Goal: Task Accomplishment & Management: Manage account settings

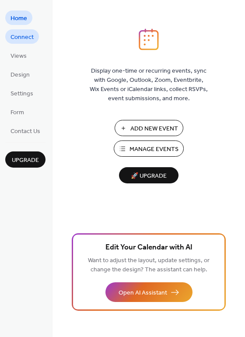
click at [17, 35] on span "Connect" at bounding box center [22, 37] width 23 height 9
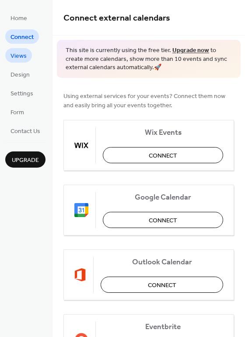
click at [21, 57] on span "Views" at bounding box center [19, 56] width 16 height 9
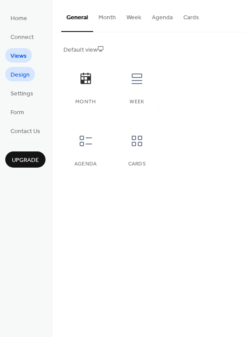
click at [21, 78] on span "Design" at bounding box center [20, 74] width 19 height 9
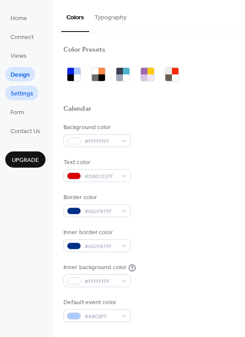
click at [19, 92] on span "Settings" at bounding box center [22, 93] width 23 height 9
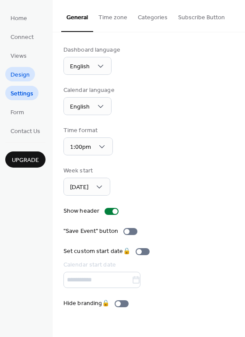
click at [19, 73] on span "Design" at bounding box center [20, 74] width 19 height 9
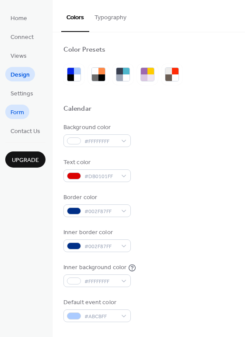
click at [18, 110] on span "Form" at bounding box center [18, 112] width 14 height 9
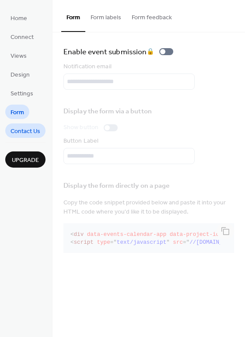
click at [18, 128] on span "Contact Us" at bounding box center [26, 131] width 30 height 9
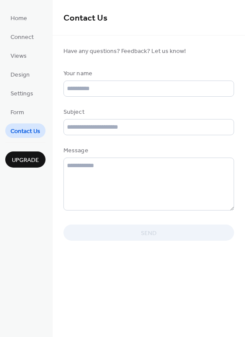
click at [21, 160] on span "Upgrade" at bounding box center [25, 160] width 27 height 9
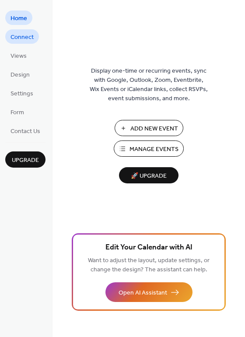
click at [16, 38] on span "Connect" at bounding box center [22, 37] width 23 height 9
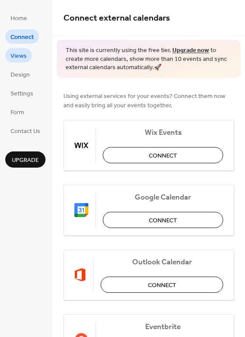
click at [19, 55] on span "Views" at bounding box center [19, 56] width 16 height 9
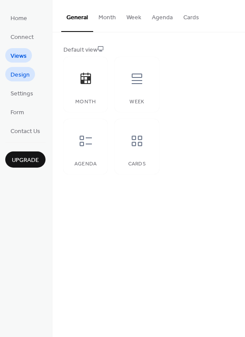
click at [19, 75] on span "Design" at bounding box center [20, 74] width 19 height 9
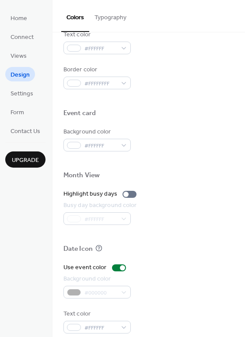
scroll to position [375, 0]
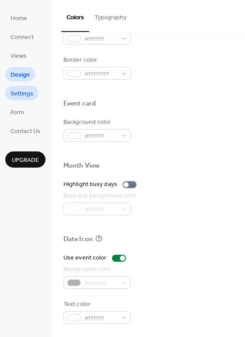
click at [25, 96] on span "Settings" at bounding box center [22, 93] width 23 height 9
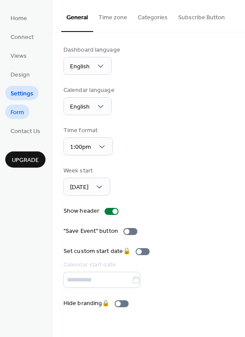
click at [18, 112] on span "Form" at bounding box center [18, 112] width 14 height 9
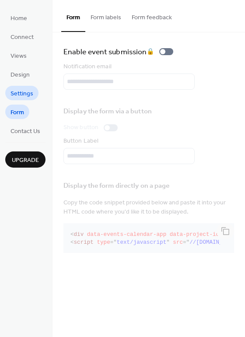
click at [15, 95] on span "Settings" at bounding box center [22, 93] width 23 height 9
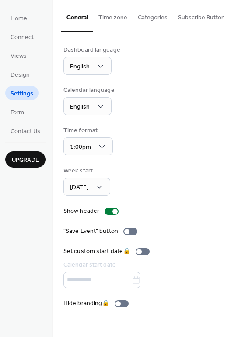
click at [108, 19] on button "Time zone" at bounding box center [112, 15] width 39 height 31
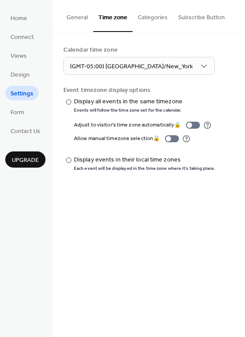
click at [141, 17] on button "Categories" at bounding box center [153, 15] width 40 height 31
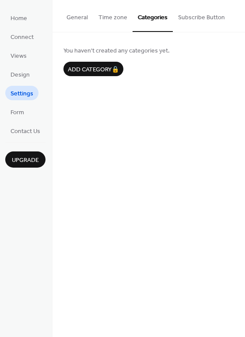
click at [188, 18] on button "Subscribe Button" at bounding box center [201, 15] width 57 height 31
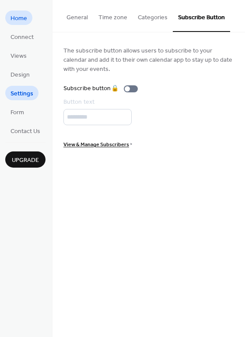
click at [17, 15] on span "Home" at bounding box center [19, 18] width 17 height 9
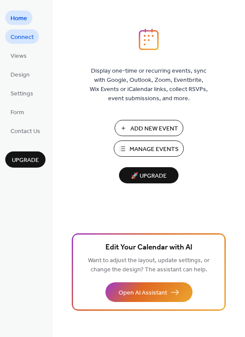
click at [17, 35] on span "Connect" at bounding box center [22, 37] width 23 height 9
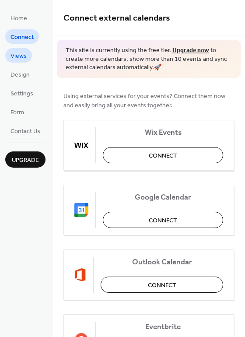
click at [18, 52] on span "Views" at bounding box center [19, 56] width 16 height 9
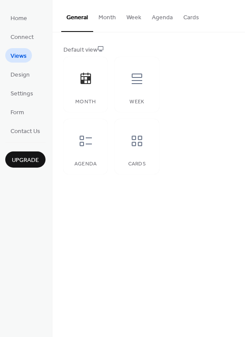
click at [102, 15] on button "Month" at bounding box center [107, 15] width 28 height 31
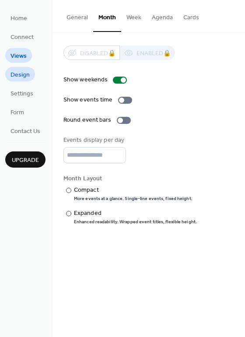
click at [16, 74] on span "Design" at bounding box center [20, 74] width 19 height 9
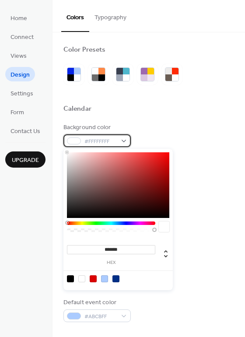
click at [74, 136] on div "#FFFFFFFF" at bounding box center [96, 140] width 67 height 13
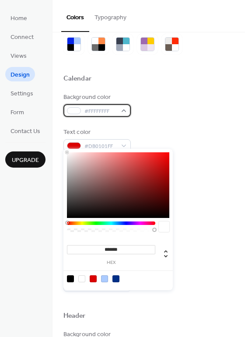
scroll to position [36, 0]
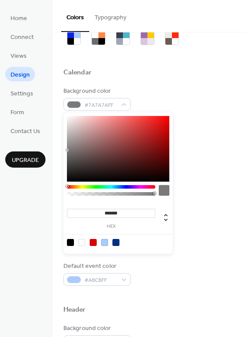
drag, startPoint x: 74, startPoint y: 159, endPoint x: 65, endPoint y: 150, distance: 13.3
click at [65, 150] on div "******* hex" at bounding box center [117, 182] width 109 height 141
type input "*******"
drag, startPoint x: 73, startPoint y: 122, endPoint x: 56, endPoint y: 104, distance: 24.5
click at [56, 104] on body "Home Connect Views Design Settings Form Contact Us Upgrade Design Upgrade Color…" at bounding box center [122, 168] width 245 height 337
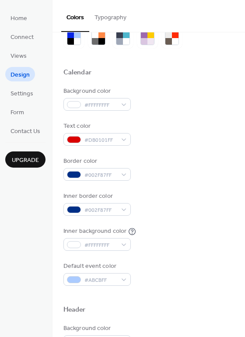
click at [197, 122] on div "Text color #DB0101FF" at bounding box center [148, 134] width 171 height 24
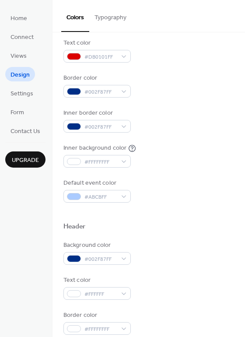
scroll to position [126, 0]
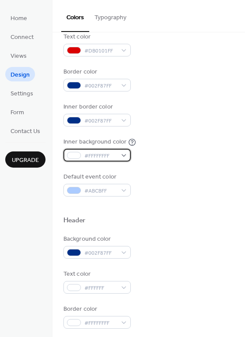
click at [91, 156] on span "#FFFFFFFF" at bounding box center [100, 155] width 32 height 9
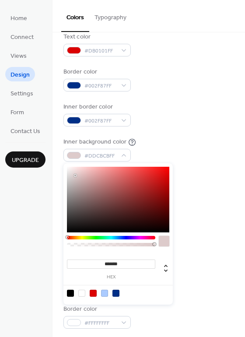
type input "*******"
drag, startPoint x: 75, startPoint y: 176, endPoint x: 55, endPoint y: 157, distance: 27.6
click at [55, 157] on body "Home Connect Views Design Settings Form Contact Us Upgrade Design Upgrade Color…" at bounding box center [122, 168] width 245 height 337
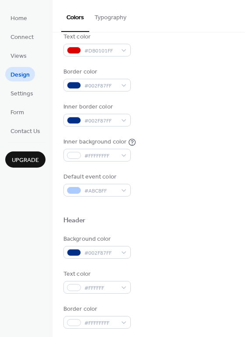
click at [158, 127] on div "Background color #FFFFFFFF Text color #DB0101FF Border color #002F87FF Inner bo…" at bounding box center [148, 96] width 171 height 199
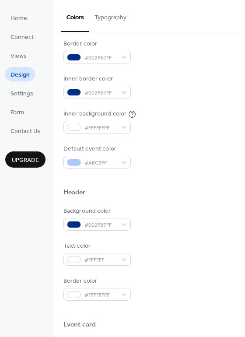
scroll to position [150, 0]
